Goal: Unclear

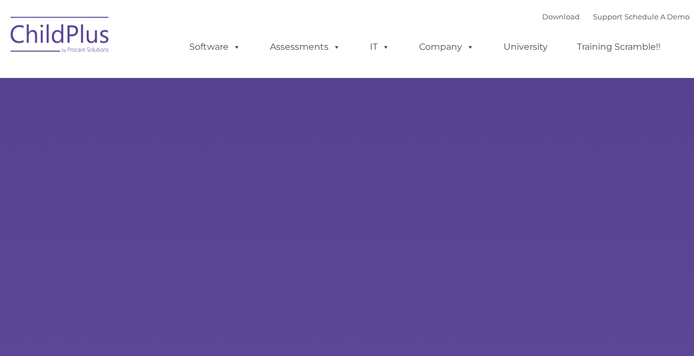
type input ""
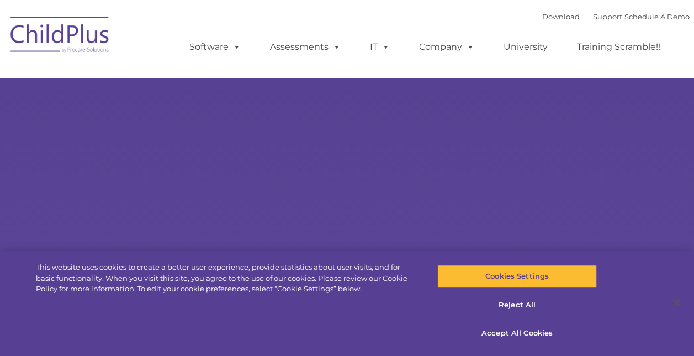
select select "MEDIUM"
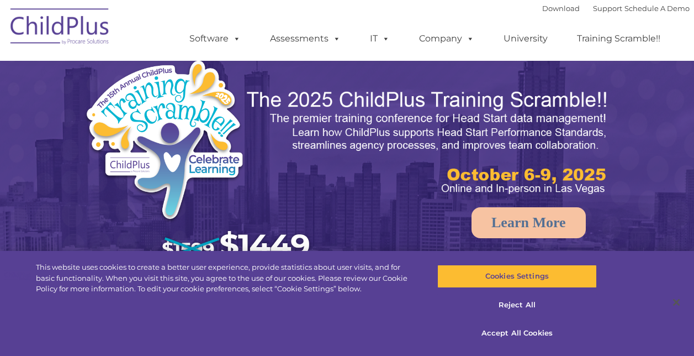
scroll to position [215, 0]
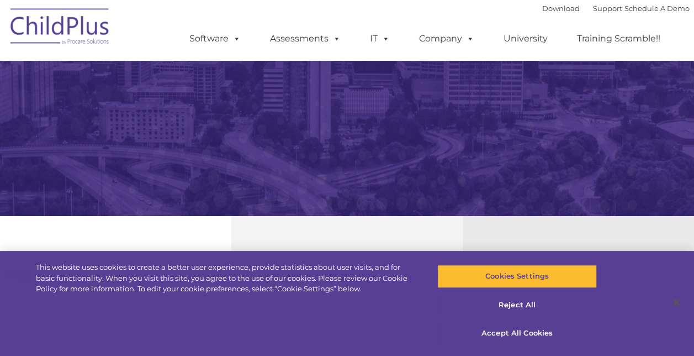
select select "MEDIUM"
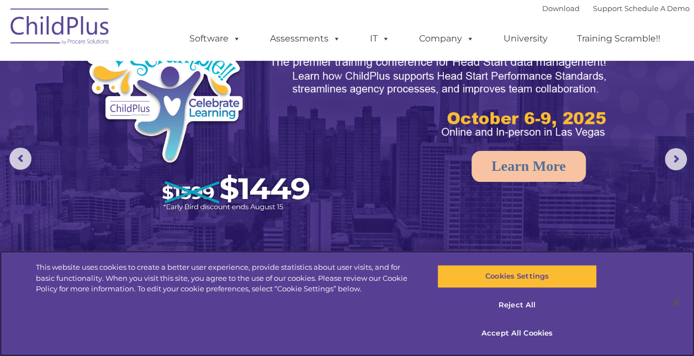
scroll to position [0, 0]
